Goal: Task Accomplishment & Management: Complete application form

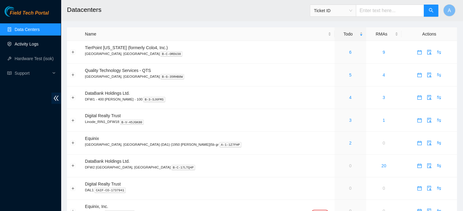
click at [20, 47] on link "Activity Logs" at bounding box center [27, 44] width 24 height 5
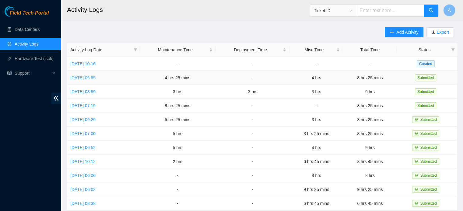
click at [93, 78] on link "Thu, 25 Sep 2025 06:55" at bounding box center [82, 77] width 25 height 5
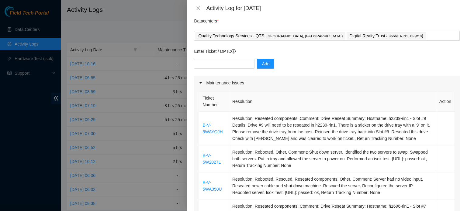
scroll to position [27, 0]
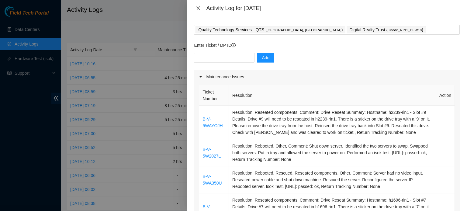
click at [197, 9] on icon "close" at bounding box center [198, 8] width 3 height 4
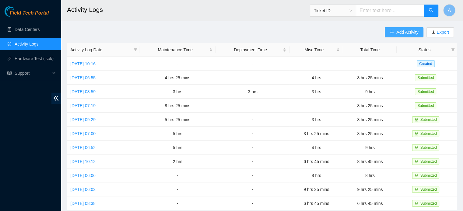
click at [414, 31] on span "Add Activity" at bounding box center [407, 32] width 22 height 7
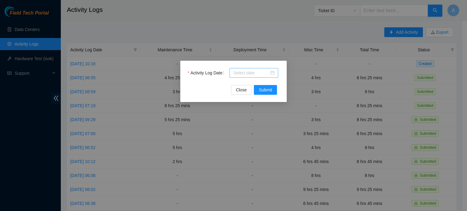
click at [270, 75] on div at bounding box center [253, 73] width 41 height 7
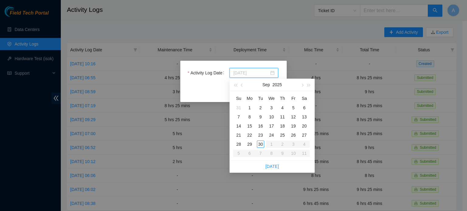
type input "2025-09-20"
type input "2025-09-26"
click at [295, 134] on div "26" at bounding box center [293, 135] width 7 height 7
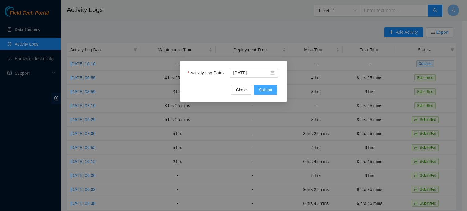
click at [267, 89] on span "Submit" at bounding box center [265, 90] width 13 height 7
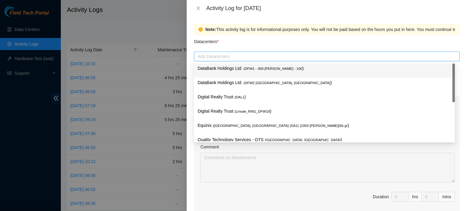
click at [236, 56] on div at bounding box center [327, 56] width 263 height 7
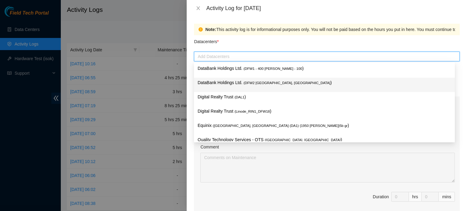
click at [251, 87] on div "DataBank Holdings Ltd. ( DFW2 Richardson, TX )" at bounding box center [325, 84] width 254 height 11
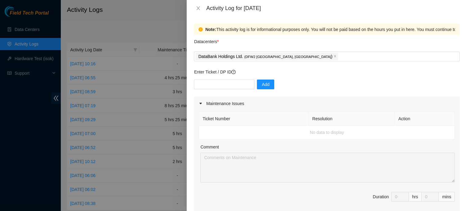
click at [278, 36] on div "Datacenters *" at bounding box center [327, 43] width 266 height 16
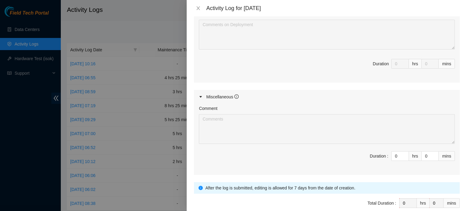
scroll to position [288, 0]
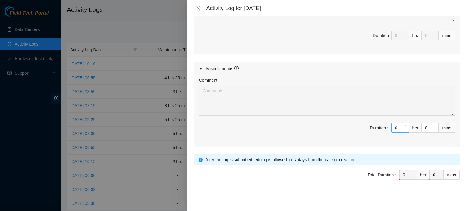
type input "1"
click at [403, 124] on span "Increase Value" at bounding box center [405, 126] width 7 height 5
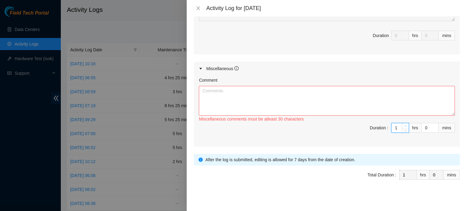
type input "2"
click at [403, 124] on span "Increase Value" at bounding box center [405, 126] width 7 height 5
type input "3"
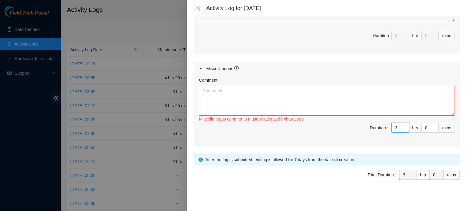
click at [403, 124] on span "Increase Value" at bounding box center [405, 126] width 7 height 5
type input "4"
click at [403, 124] on span "Increase Value" at bounding box center [405, 126] width 7 height 5
type input "5"
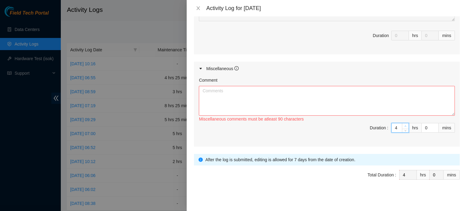
type input "5"
click at [403, 124] on span "Increase Value" at bounding box center [405, 126] width 7 height 5
type input "6"
click at [403, 124] on span "Increase Value" at bounding box center [405, 126] width 7 height 5
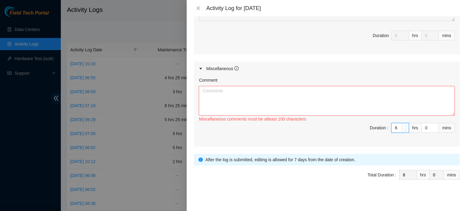
type input "7"
click at [403, 124] on span "Increase Value" at bounding box center [405, 126] width 7 height 5
type input "8"
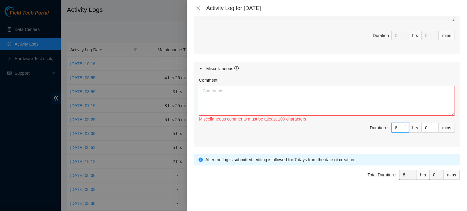
click at [403, 124] on span "Increase Value" at bounding box center [405, 126] width 7 height 5
click at [371, 102] on textarea "Comment" at bounding box center [327, 101] width 256 height 30
type input "1"
click at [433, 125] on span "Increase Value" at bounding box center [435, 126] width 7 height 5
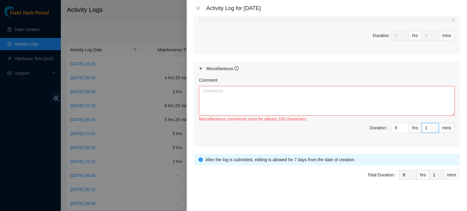
type input "2"
click at [433, 125] on span "Increase Value" at bounding box center [435, 126] width 7 height 5
type input "3"
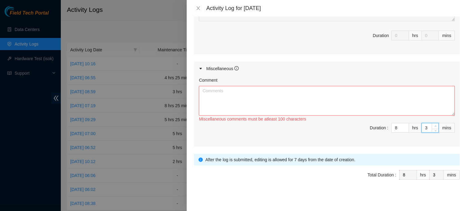
click at [433, 125] on span "Increase Value" at bounding box center [435, 126] width 7 height 5
type input "4"
click at [433, 125] on span "Increase Value" at bounding box center [435, 126] width 7 height 5
type input "5"
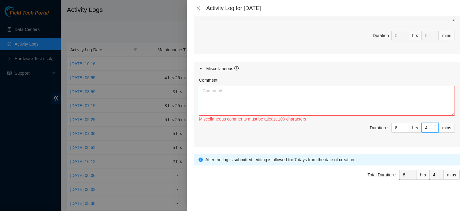
type input "5"
click at [433, 125] on span "Increase Value" at bounding box center [435, 126] width 7 height 5
type input "6"
click at [433, 125] on span "Increase Value" at bounding box center [435, 126] width 7 height 5
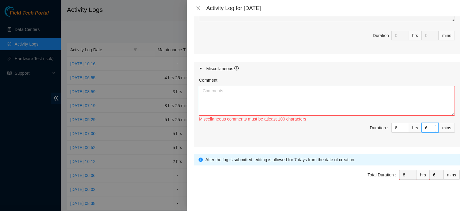
type input "7"
click at [433, 125] on span "Increase Value" at bounding box center [435, 126] width 7 height 5
type input "8"
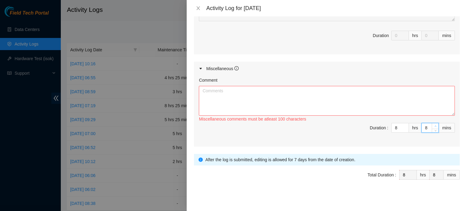
click at [433, 125] on span "Increase Value" at bounding box center [435, 126] width 7 height 5
type input "9"
click at [433, 125] on span "Increase Value" at bounding box center [435, 126] width 7 height 5
type input "10"
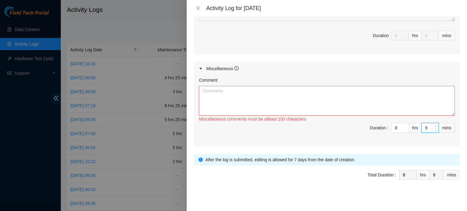
type input "10"
click at [433, 125] on span "Increase Value" at bounding box center [435, 126] width 7 height 5
type input "11"
click at [433, 125] on span "Increase Value" at bounding box center [435, 126] width 7 height 5
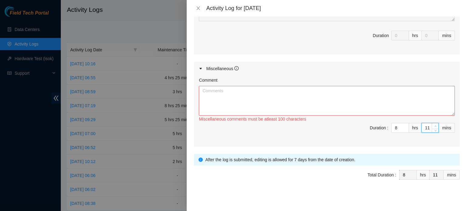
type input "12"
click at [433, 125] on span "Increase Value" at bounding box center [435, 126] width 7 height 5
type input "13"
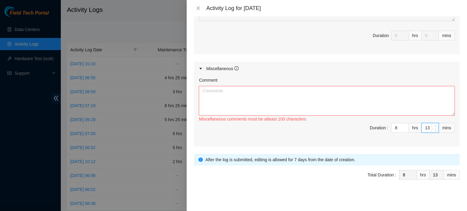
click at [433, 125] on span "Increase Value" at bounding box center [435, 126] width 7 height 5
type input "14"
click at [433, 125] on span "Increase Value" at bounding box center [435, 126] width 7 height 5
type input "15"
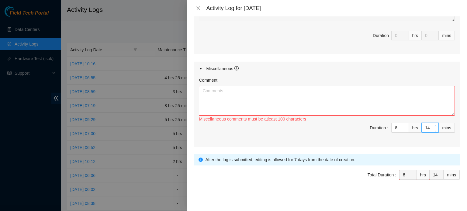
type input "15"
click at [433, 125] on span "Increase Value" at bounding box center [435, 126] width 7 height 5
type input "16"
click at [433, 125] on span "Increase Value" at bounding box center [435, 126] width 7 height 5
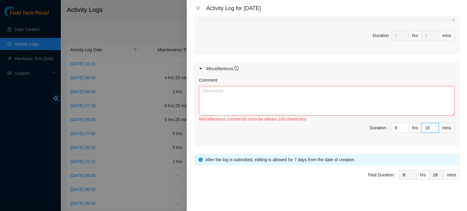
type input "17"
click at [433, 125] on span "Increase Value" at bounding box center [435, 126] width 7 height 5
type input "18"
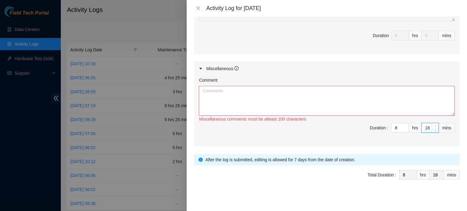
click at [433, 125] on span "Increase Value" at bounding box center [435, 126] width 7 height 5
type input "19"
click at [433, 125] on span "Increase Value" at bounding box center [435, 126] width 7 height 5
type input "20"
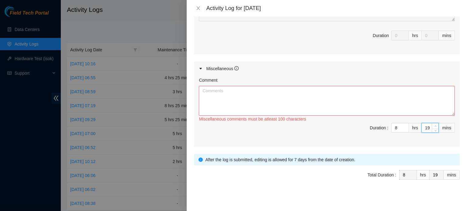
type input "20"
click at [433, 125] on span "Increase Value" at bounding box center [435, 126] width 7 height 5
type input "21"
click at [433, 125] on span "Increase Value" at bounding box center [435, 126] width 7 height 5
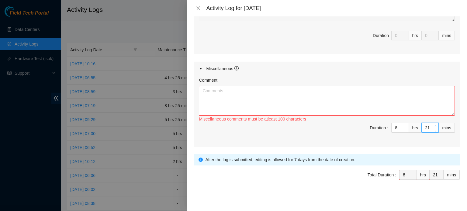
type input "22"
click at [433, 125] on span "Increase Value" at bounding box center [435, 126] width 7 height 5
type input "23"
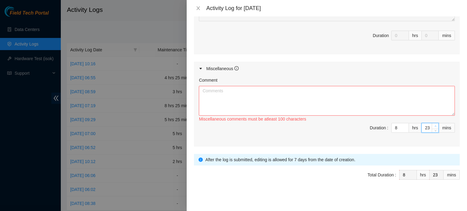
click at [435, 125] on icon "up" at bounding box center [436, 126] width 2 height 2
type input "24"
click at [435, 125] on icon "up" at bounding box center [436, 126] width 2 height 2
type input "25"
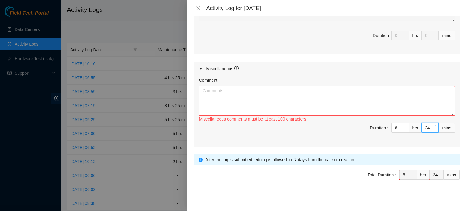
type input "25"
click at [435, 125] on icon "up" at bounding box center [436, 126] width 2 height 2
click at [356, 105] on textarea "Comment" at bounding box center [327, 101] width 256 height 30
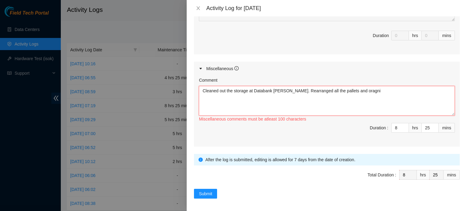
click at [374, 94] on textarea "Cleaned out the storage at Databank Richardson. Rearranged all the pallets and …" at bounding box center [327, 101] width 256 height 30
click at [361, 96] on textarea "Cleaned out the storage at Databank Richardson. Rearranged all the pallets and …" at bounding box center [327, 101] width 256 height 30
click at [361, 93] on textarea "Cleaned out the storage at Databank Richardson. Rearranged all the pallets and …" at bounding box center [327, 101] width 256 height 30
click at [422, 93] on textarea "Cleaned out the storage at Databank Richardson. Rearranged all the pallets and …" at bounding box center [327, 101] width 256 height 30
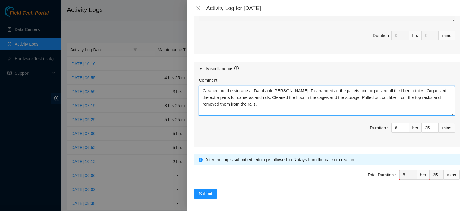
type textarea "Cleaned out the storage at Databank Richardson. Rearranged all the pallets and …"
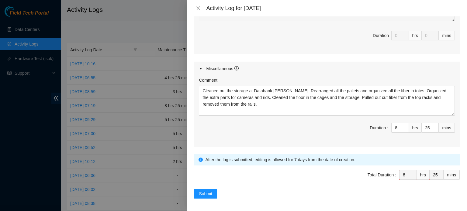
click at [212, 191] on span "Submit" at bounding box center [205, 194] width 13 height 7
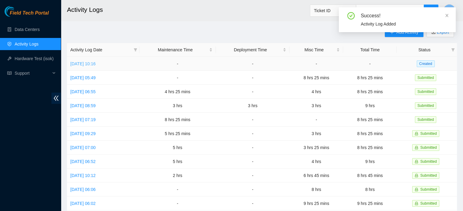
click at [96, 62] on link "Mon, 29 Sep 2025 10:16" at bounding box center [82, 63] width 25 height 5
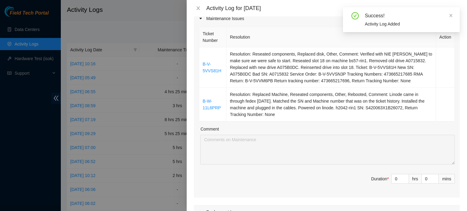
scroll to position [88, 0]
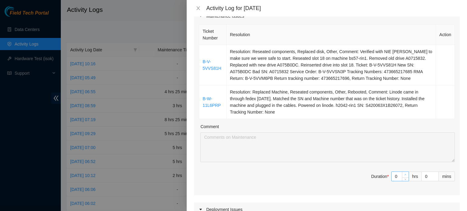
type input "1"
click at [404, 174] on span "Increase Value" at bounding box center [405, 174] width 7 height 5
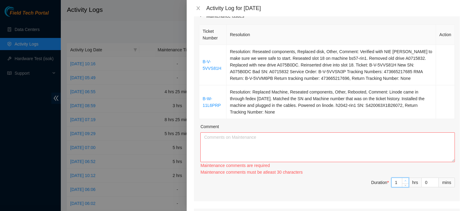
type input "2"
click at [404, 174] on div "Ticket Number Resolution Action B-V-5VVS81H Resolution: Reseated components, Re…" at bounding box center [327, 112] width 266 height 179
click at [404, 174] on div "Maintenance comments are required Maintenance comments must be atleast 30 chara…" at bounding box center [328, 168] width 255 height 13
type input "3"
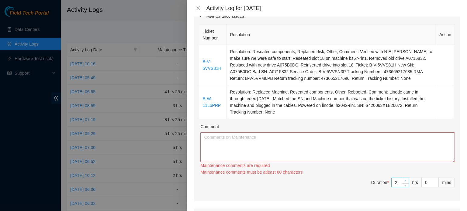
type input "3"
click at [404, 180] on span "up" at bounding box center [406, 182] width 4 height 4
type input "4"
click at [404, 180] on span "up" at bounding box center [406, 182] width 4 height 4
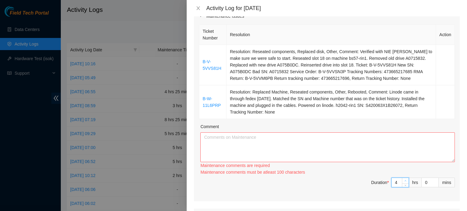
type input "5"
click at [404, 180] on span "up" at bounding box center [406, 182] width 4 height 4
click at [289, 141] on textarea "Comment" at bounding box center [328, 148] width 255 height 30
type input "4"
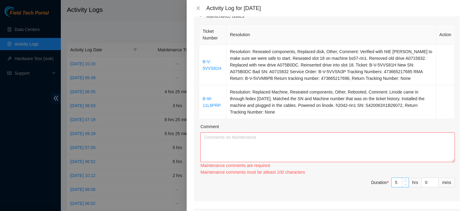
type input "4"
click at [405, 184] on icon "down" at bounding box center [406, 185] width 2 height 2
click at [401, 145] on textarea "Comment" at bounding box center [328, 148] width 255 height 30
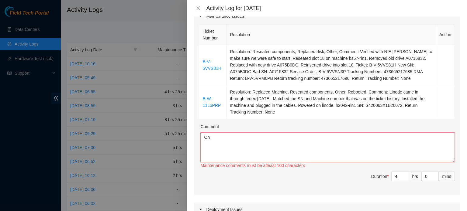
type textarea "O"
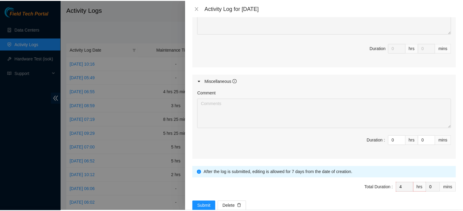
scroll to position [355, 0]
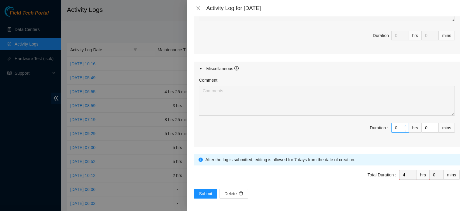
type textarea "Worked on two tickets over at Digital Realty Trust Richardson. One ticket requi…"
type input "1"
type input "5"
click at [404, 125] on span "up" at bounding box center [406, 127] width 4 height 4
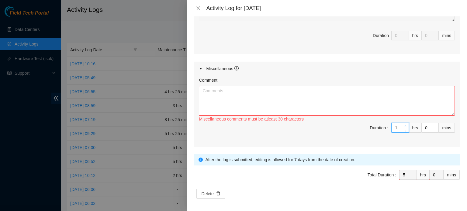
type input "2"
type input "6"
click at [404, 125] on span "up" at bounding box center [406, 127] width 4 height 4
type input "3"
type input "7"
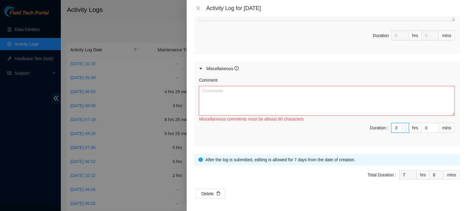
click at [404, 125] on span "up" at bounding box center [406, 127] width 4 height 4
type input "4"
type input "8"
click at [404, 125] on span "up" at bounding box center [406, 127] width 4 height 4
type input "1"
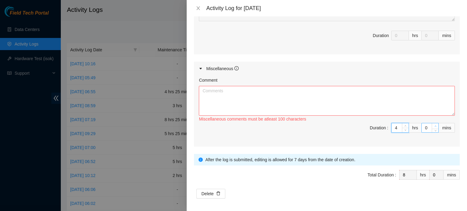
type input "1"
click at [434, 125] on span "up" at bounding box center [436, 127] width 4 height 4
type input "2"
click at [434, 125] on span "up" at bounding box center [436, 127] width 4 height 4
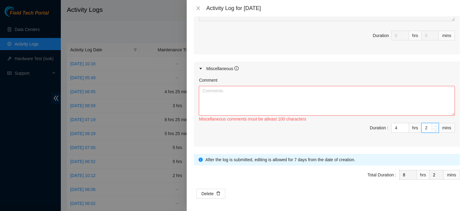
type input "3"
click at [434, 125] on span "up" at bounding box center [436, 127] width 4 height 4
type input "4"
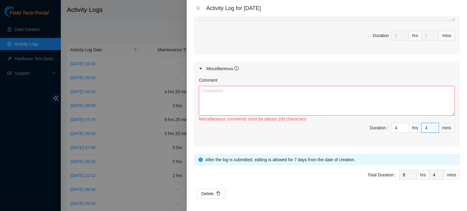
click at [434, 125] on span "up" at bounding box center [436, 127] width 4 height 4
type input "5"
click at [434, 125] on span "up" at bounding box center [436, 127] width 4 height 4
type input "6"
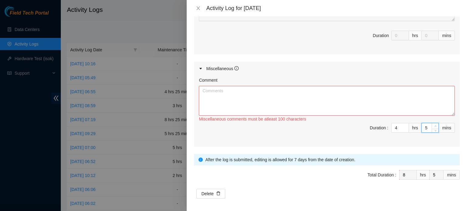
type input "6"
click at [434, 125] on span "up" at bounding box center [436, 127] width 4 height 4
type input "7"
click at [434, 125] on span "up" at bounding box center [436, 127] width 4 height 4
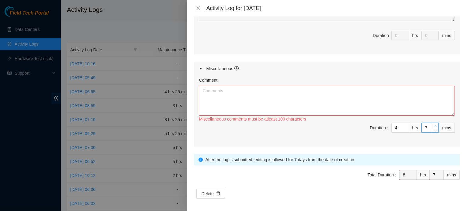
type input "8"
click at [434, 125] on span "up" at bounding box center [436, 127] width 4 height 4
type input "9"
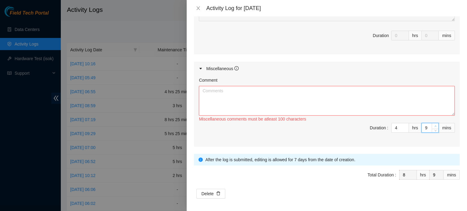
click at [434, 125] on span "up" at bounding box center [436, 127] width 4 height 4
type input "10"
click at [434, 125] on span "up" at bounding box center [436, 127] width 4 height 4
type input "11"
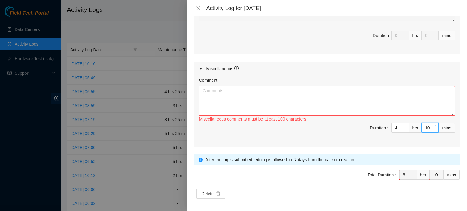
type input "11"
click at [434, 125] on span "up" at bounding box center [436, 127] width 4 height 4
type input "12"
click at [434, 125] on span "up" at bounding box center [436, 127] width 4 height 4
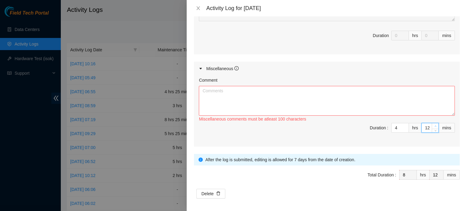
type input "13"
click at [434, 125] on span "up" at bounding box center [436, 127] width 4 height 4
type input "14"
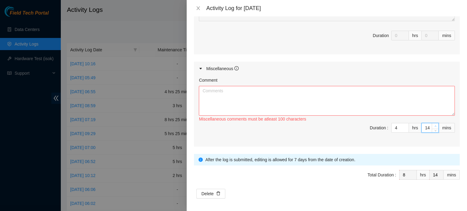
click at [434, 125] on span "up" at bounding box center [436, 127] width 4 height 4
type input "15"
click at [434, 125] on span "up" at bounding box center [436, 127] width 4 height 4
type input "16"
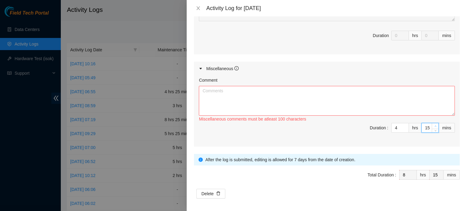
type input "16"
click at [434, 125] on span "up" at bounding box center [436, 127] width 4 height 4
type input "17"
click at [434, 125] on span "up" at bounding box center [436, 127] width 4 height 4
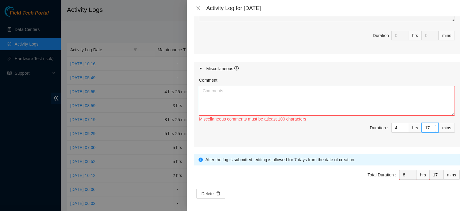
type input "18"
click at [434, 125] on span "up" at bounding box center [436, 127] width 4 height 4
type input "19"
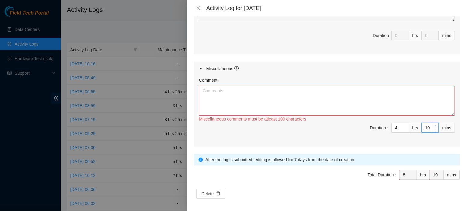
click at [434, 125] on span "up" at bounding box center [436, 127] width 4 height 4
type input "20"
click at [434, 125] on span "up" at bounding box center [436, 127] width 4 height 4
type input "21"
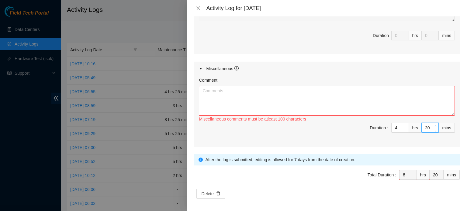
type input "21"
click at [434, 125] on span "up" at bounding box center [436, 127] width 4 height 4
type input "22"
click at [434, 125] on span "up" at bounding box center [436, 127] width 4 height 4
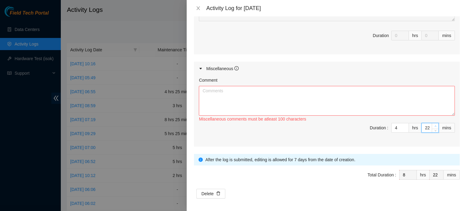
type input "23"
click at [434, 125] on span "up" at bounding box center [436, 127] width 4 height 4
type input "24"
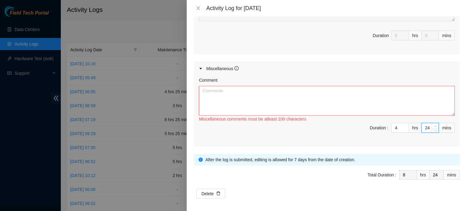
click at [434, 125] on span "up" at bounding box center [436, 127] width 4 height 4
type input "25"
click at [434, 125] on span "up" at bounding box center [436, 127] width 4 height 4
click at [375, 107] on textarea "Comment" at bounding box center [327, 101] width 256 height 30
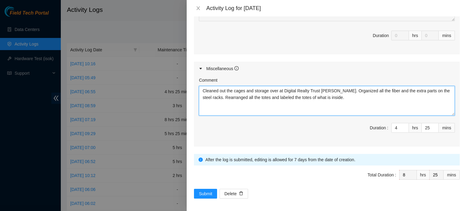
click at [333, 96] on textarea "Cleaned out the cages and storage over at Digital Realty Trust Richardson. Orga…" at bounding box center [327, 101] width 256 height 30
type textarea "Cleaned out the cages and storage over at Digital Realty Trust Richardson. Orga…"
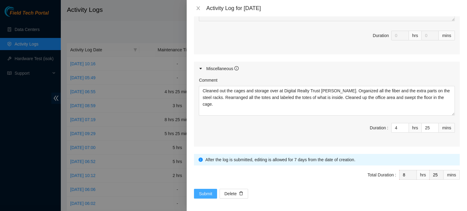
click at [211, 191] on span "Submit" at bounding box center [205, 194] width 13 height 7
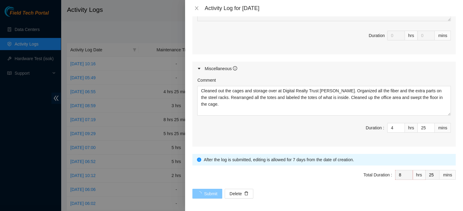
scroll to position [0, 0]
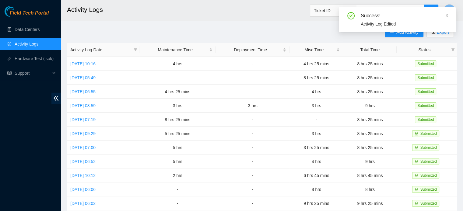
click at [264, 8] on h2 "Activity Logs" at bounding box center [225, 9] width 316 height 19
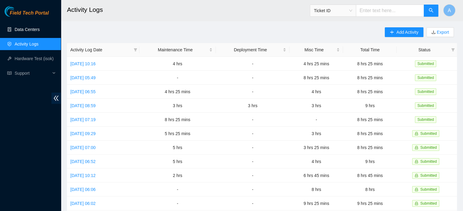
click at [33, 30] on link "Data Centers" at bounding box center [27, 29] width 25 height 5
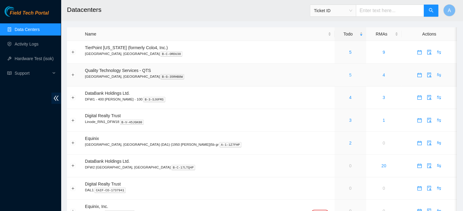
click at [349, 77] on link "5" at bounding box center [350, 75] width 2 height 5
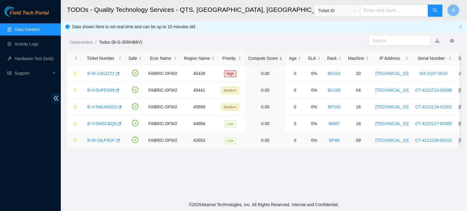
click at [106, 138] on link "B-W-16LF5OF" at bounding box center [101, 140] width 28 height 5
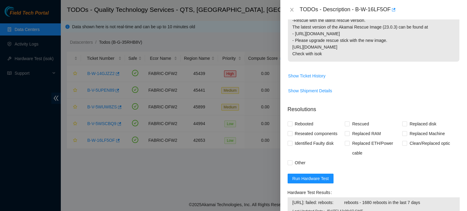
scroll to position [175, 0]
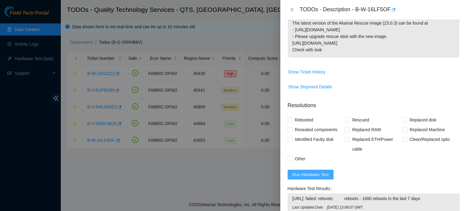
click at [313, 172] on span "Run Hardware Test" at bounding box center [311, 175] width 37 height 7
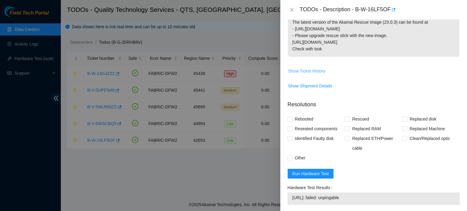
scroll to position [176, 0]
click at [311, 72] on span "Show Ticket History" at bounding box center [306, 71] width 37 height 7
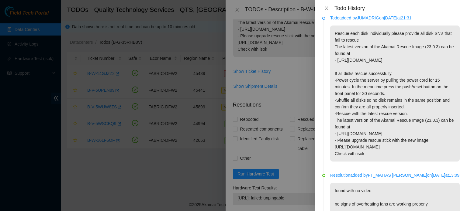
scroll to position [0, 0]
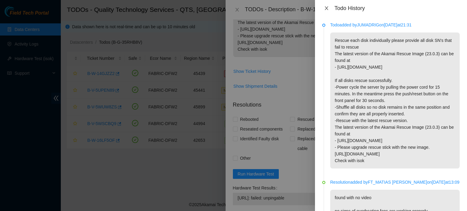
click at [328, 9] on icon "close" at bounding box center [326, 8] width 5 height 5
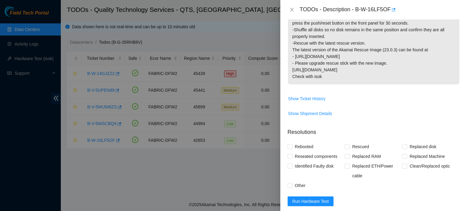
scroll to position [157, 0]
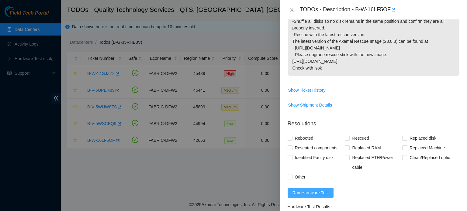
click at [318, 190] on span "Run Hardware Test" at bounding box center [311, 193] width 37 height 7
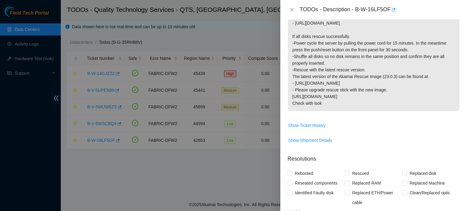
scroll to position [161, 0]
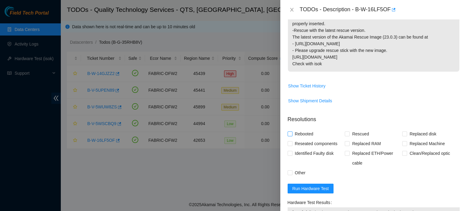
click at [301, 136] on span "Rebooted" at bounding box center [304, 134] width 23 height 10
click at [292, 136] on input "Rebooted" at bounding box center [290, 134] width 4 height 4
checkbox input "true"
click at [355, 133] on span "Rescued" at bounding box center [361, 134] width 22 height 10
click at [349, 133] on input "Rescued" at bounding box center [347, 134] width 4 height 4
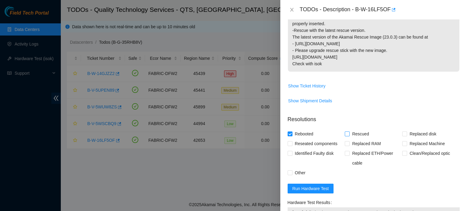
checkbox input "true"
click at [323, 142] on span "Reseated components" at bounding box center [316, 144] width 47 height 10
click at [292, 142] on input "Reseated components" at bounding box center [290, 143] width 4 height 4
checkbox input "true"
click at [297, 173] on span "Other" at bounding box center [301, 173] width 16 height 10
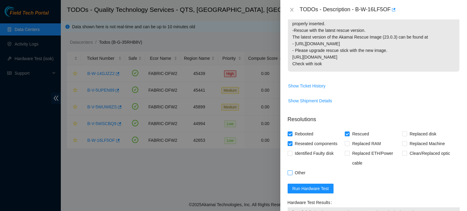
click at [292, 173] on input "Other" at bounding box center [290, 173] width 4 height 4
checkbox input "true"
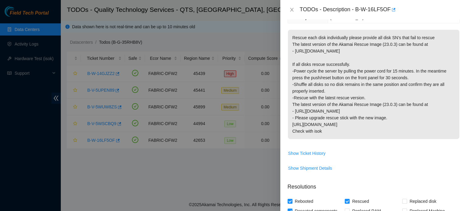
scroll to position [97, 0]
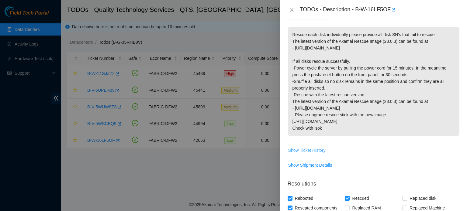
click at [303, 147] on span "Show Ticket History" at bounding box center [306, 150] width 37 height 7
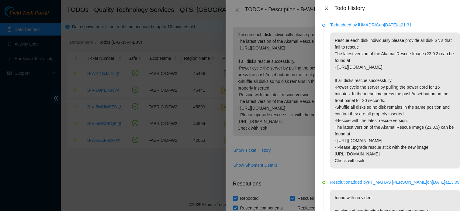
click at [330, 8] on button "Close" at bounding box center [327, 8] width 9 height 6
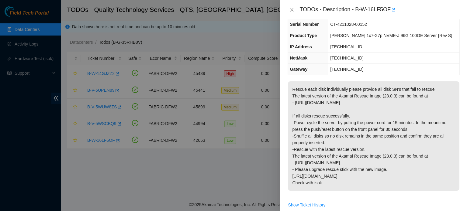
scroll to position [52, 0]
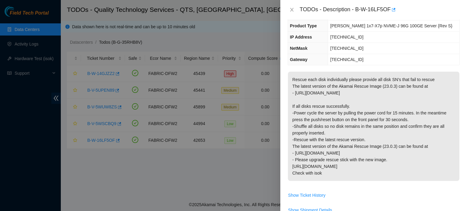
click at [316, 117] on p "Rescue each disk individually please provide all disk SN's that fail to rescue …" at bounding box center [374, 127] width 172 height 110
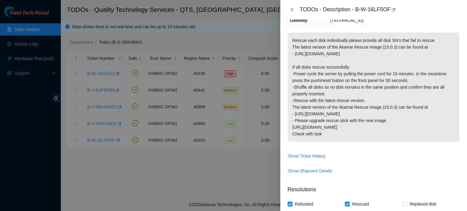
scroll to position [93, 0]
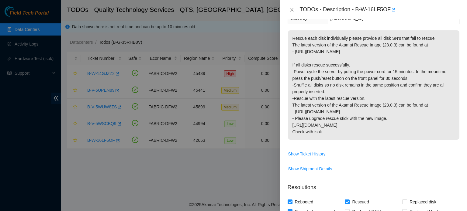
click at [455, 156] on span "Show Ticket History" at bounding box center [374, 154] width 172 height 10
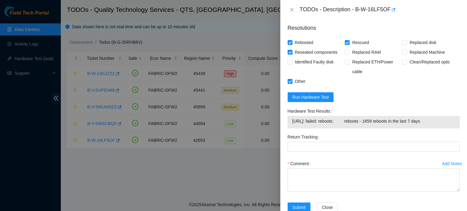
scroll to position [268, 0]
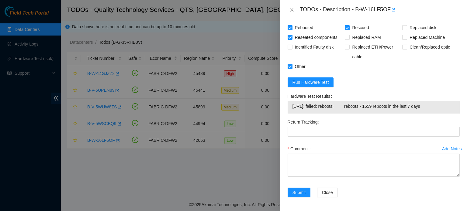
click at [311, 75] on form "Resolutions Rebooted Rescued Replaced disk Reseated components Replaced RAM Rep…" at bounding box center [374, 104] width 172 height 201
click at [307, 80] on span "Run Hardware Test" at bounding box center [311, 82] width 37 height 7
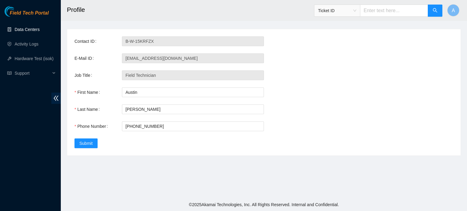
click at [40, 30] on link "Data Centers" at bounding box center [27, 29] width 25 height 5
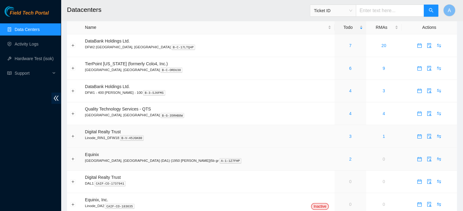
scroll to position [6, 0]
click at [349, 138] on link "3" at bounding box center [350, 137] width 2 height 5
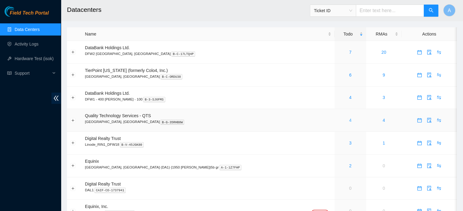
click at [349, 120] on link "4" at bounding box center [350, 120] width 2 height 5
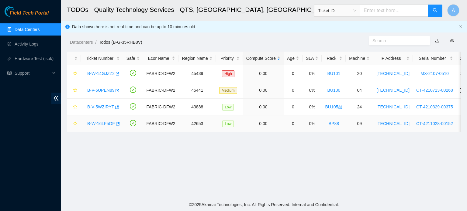
click at [101, 124] on link "B-W-16LF5OF" at bounding box center [101, 123] width 28 height 5
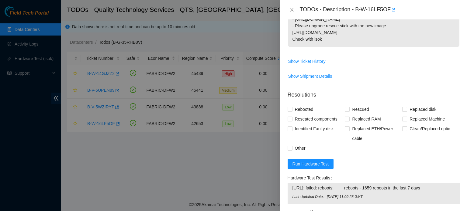
scroll to position [189, 0]
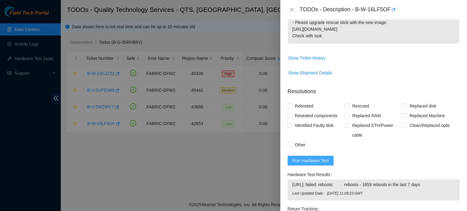
click at [320, 158] on span "Run Hardware Test" at bounding box center [311, 161] width 37 height 7
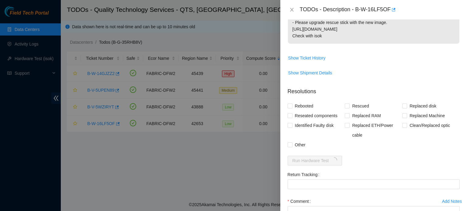
scroll to position [242, 0]
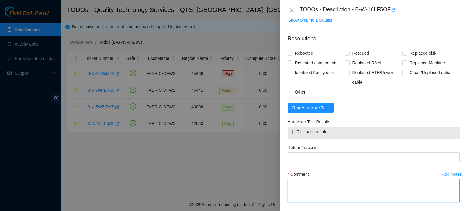
click at [351, 199] on textarea "Comment" at bounding box center [374, 191] width 172 height 23
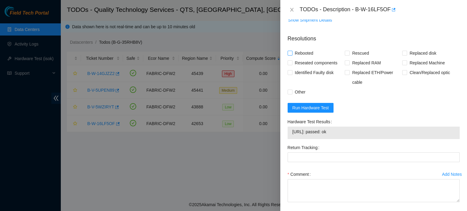
click at [303, 51] on span "Rebooted" at bounding box center [304, 53] width 23 height 10
click at [292, 51] on input "Rebooted" at bounding box center [290, 53] width 4 height 4
checkbox input "true"
click at [350, 51] on span "Rescued" at bounding box center [361, 53] width 22 height 10
click at [348, 51] on input "Rescued" at bounding box center [347, 53] width 4 height 4
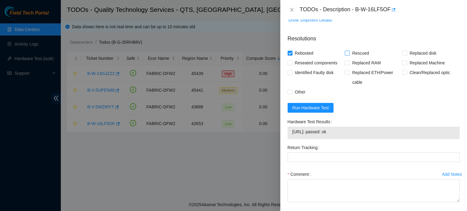
checkbox input "true"
click at [309, 64] on span "Reseated components" at bounding box center [316, 63] width 47 height 10
click at [292, 64] on input "Reseated components" at bounding box center [290, 63] width 4 height 4
checkbox input "true"
click at [302, 95] on span "Other" at bounding box center [301, 92] width 16 height 10
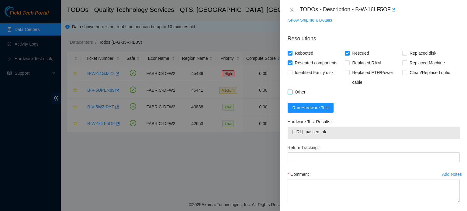
click at [292, 94] on input "Other" at bounding box center [290, 92] width 4 height 4
checkbox input "true"
drag, startPoint x: 293, startPoint y: 131, endPoint x: 340, endPoint y: 132, distance: 46.9
click at [340, 132] on span "[URL]: passed: ok" at bounding box center [374, 132] width 162 height 7
copy span "[URL]: passed: ok"
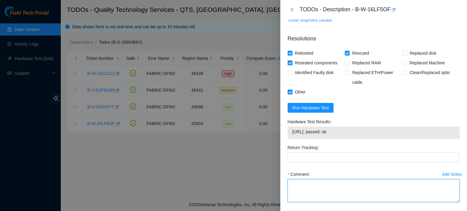
click at [313, 192] on textarea "Comment" at bounding box center [374, 191] width 172 height 23
type textarea "r"
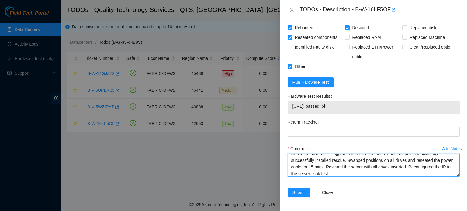
scroll to position [264, 0]
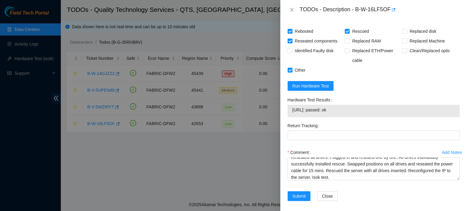
drag, startPoint x: 292, startPoint y: 108, endPoint x: 341, endPoint y: 106, distance: 48.1
click at [341, 107] on span "[URL]: passed: ok" at bounding box center [374, 110] width 162 height 7
copy span "[URL]: passed: ok"
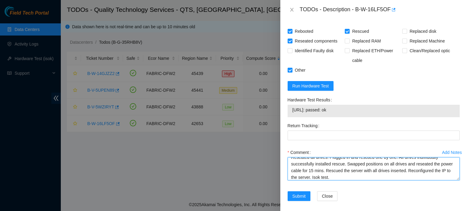
click at [348, 174] on textarea "Reseated all drives. Plugged in and rescued one by one. All drives individually…" at bounding box center [374, 169] width 172 height 23
paste textarea "[URL]: passed: ok"
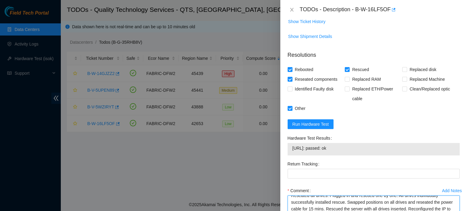
scroll to position [268, 0]
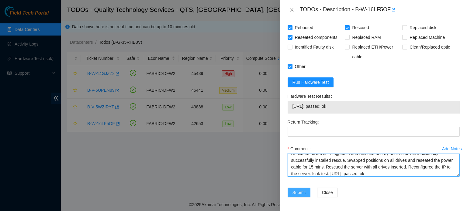
type textarea "Reseated all drives. Plugged in and rescued one by one. All drives individually…"
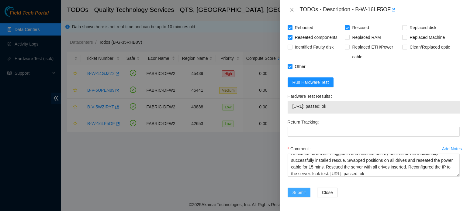
click at [298, 193] on span "Submit" at bounding box center [299, 193] width 13 height 7
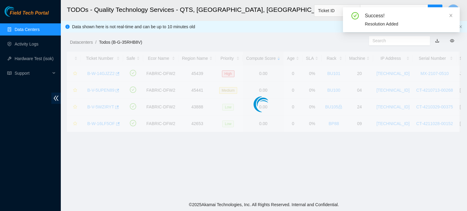
scroll to position [167, 0]
